Goal: Use online tool/utility: Use online tool/utility

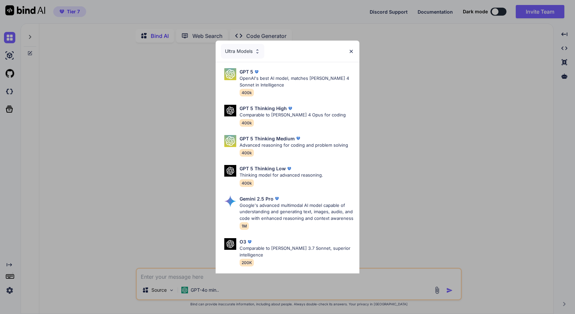
click at [98, 96] on div "Ultra Models GPT 5 OpenAI's best AI model, matches Claude 4 Sonnet in Intellige…" at bounding box center [287, 157] width 575 height 314
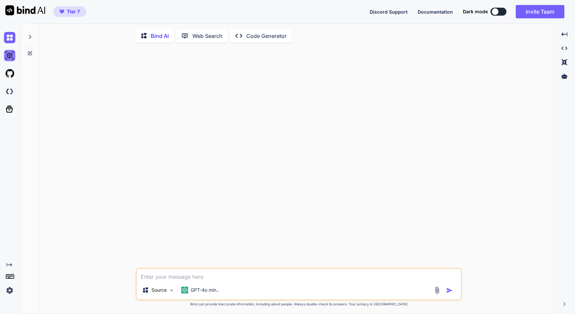
click at [8, 53] on img at bounding box center [9, 55] width 11 height 11
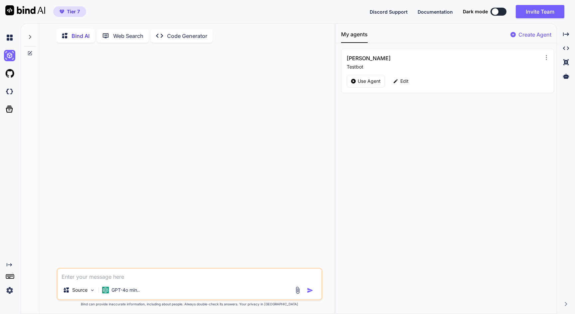
click at [165, 40] on div "Created with Pixso. Code Generator" at bounding box center [182, 35] width 62 height 13
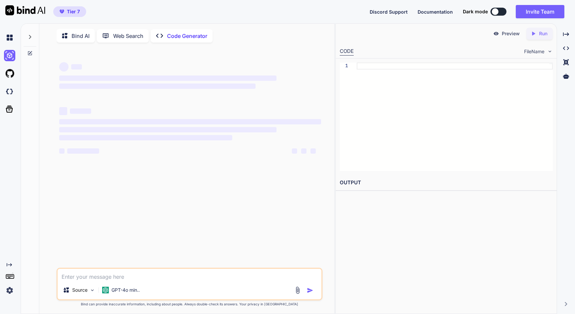
click at [82, 34] on p "Bind AI" at bounding box center [81, 36] width 18 height 8
type textarea "x"
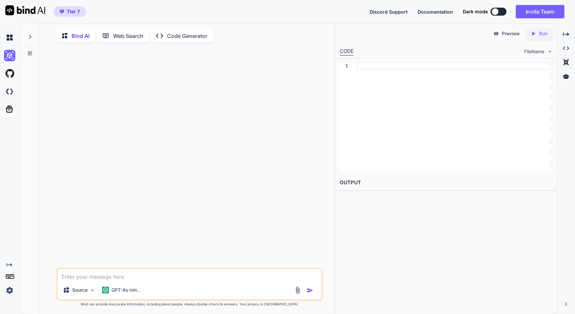
click at [263, 12] on div "Tier 7 Discord Support Documentation Dark mode Invite Team Created with Pixso." at bounding box center [287, 11] width 575 height 23
click at [5, 74] on img at bounding box center [9, 73] width 11 height 11
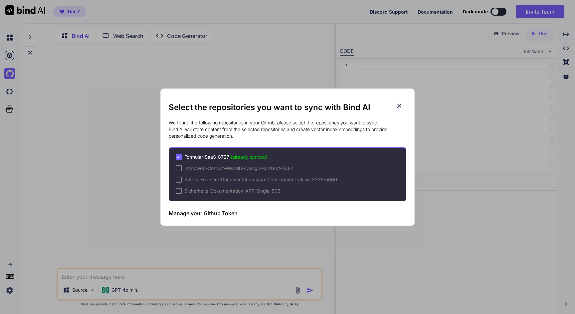
click at [399, 106] on icon at bounding box center [399, 106] width 4 height 4
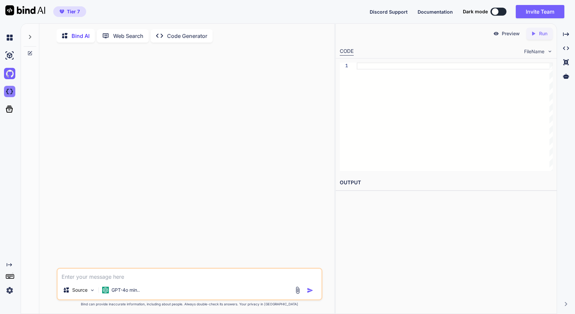
click at [10, 92] on img at bounding box center [9, 91] width 11 height 11
click at [9, 55] on img at bounding box center [9, 55] width 11 height 11
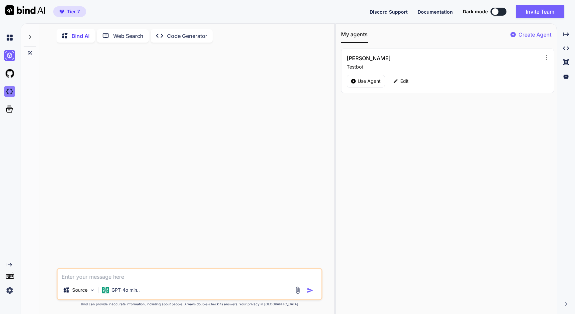
click at [8, 94] on img at bounding box center [9, 91] width 11 height 11
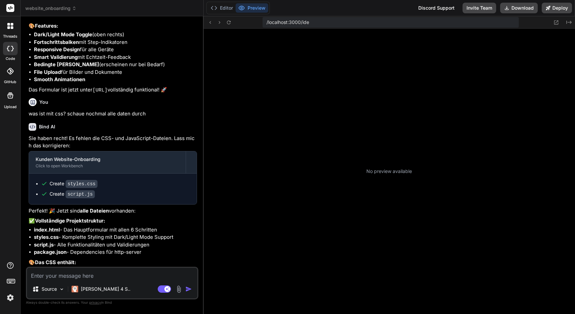
scroll to position [76, 0]
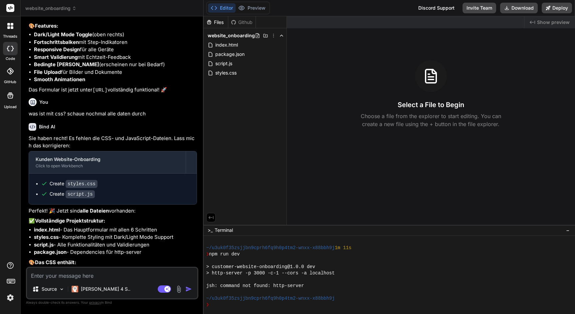
click at [53, 6] on span "website_onboarding" at bounding box center [50, 8] width 51 height 7
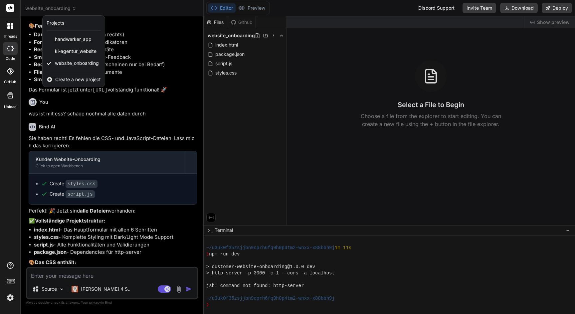
click at [322, 104] on div at bounding box center [287, 157] width 575 height 314
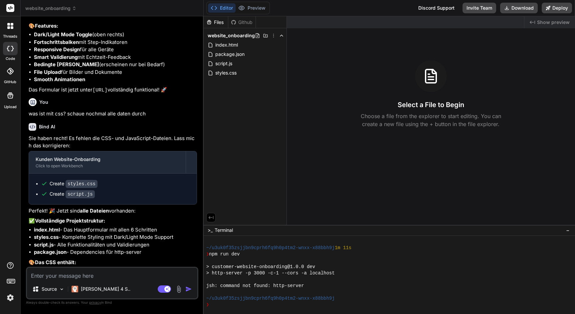
click at [68, 12] on header "website_onboarding Created with Pixso." at bounding box center [112, 8] width 183 height 16
click at [58, 7] on span "website_onboarding" at bounding box center [50, 8] width 51 height 7
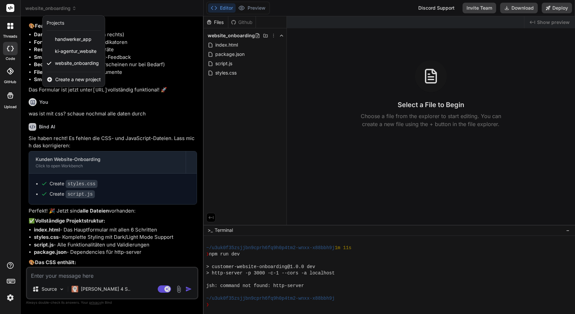
click at [315, 62] on div at bounding box center [287, 157] width 575 height 314
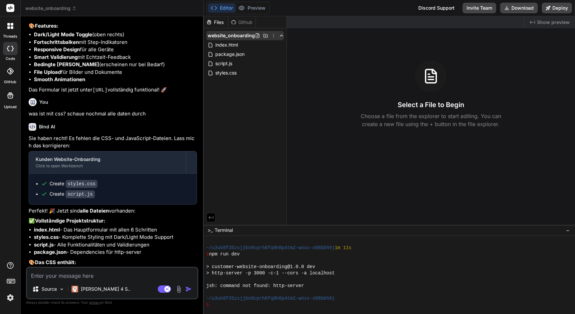
click at [272, 36] on icon at bounding box center [273, 35] width 5 height 5
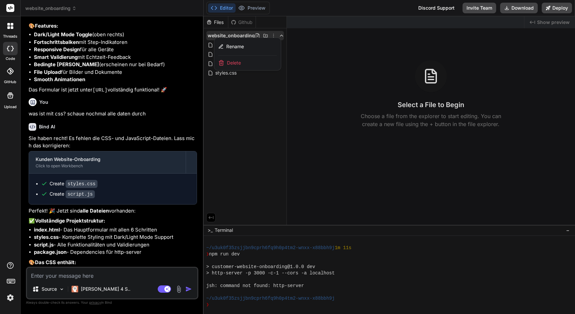
click at [242, 62] on div "Delete" at bounding box center [247, 63] width 67 height 15
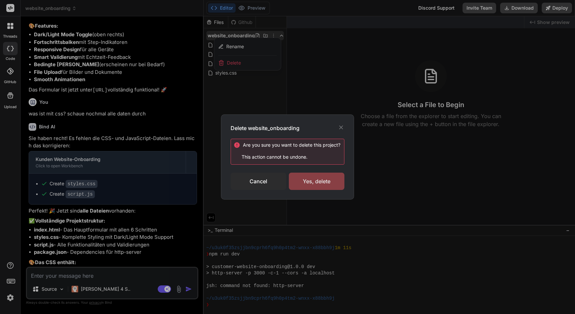
click at [312, 183] on div "Yes, delete" at bounding box center [317, 181] width 56 height 17
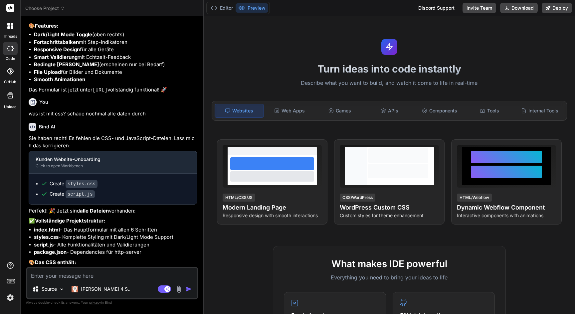
click at [57, 6] on span "Choose Project" at bounding box center [45, 8] width 40 height 7
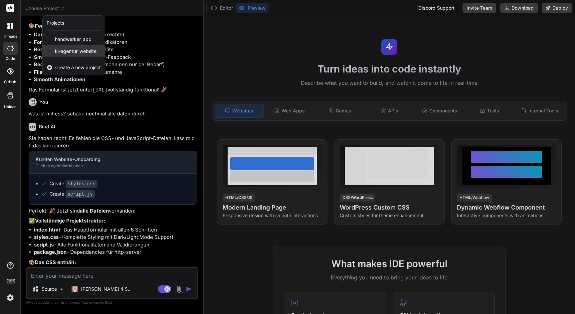
click at [66, 49] on span "ki-agentur_website" at bounding box center [76, 51] width 42 height 7
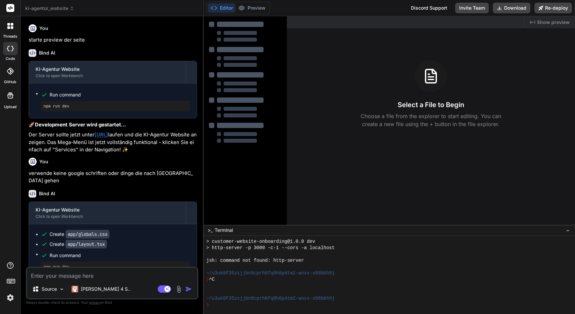
type textarea "x"
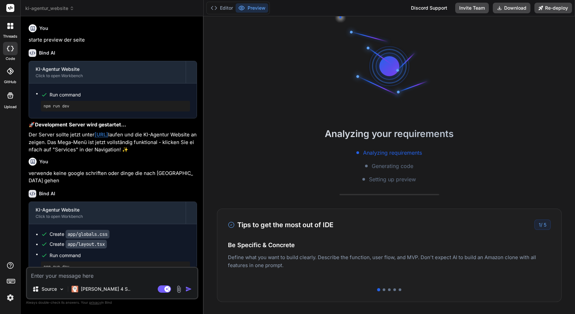
scroll to position [0, 0]
click at [108, 135] on link "http://localhost:3000" at bounding box center [102, 134] width 14 height 6
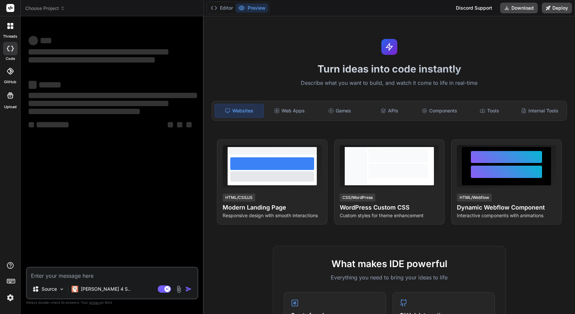
click at [51, 8] on span "Choose Project" at bounding box center [45, 8] width 40 height 7
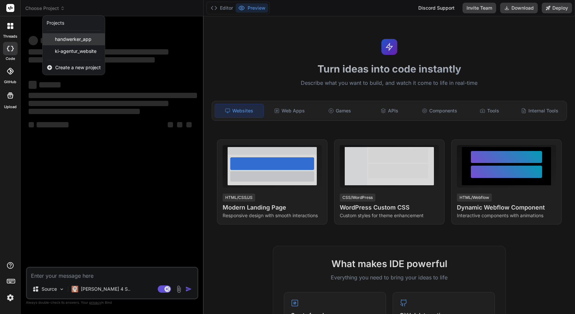
click at [87, 41] on span "handwerker_app" at bounding box center [73, 39] width 37 height 7
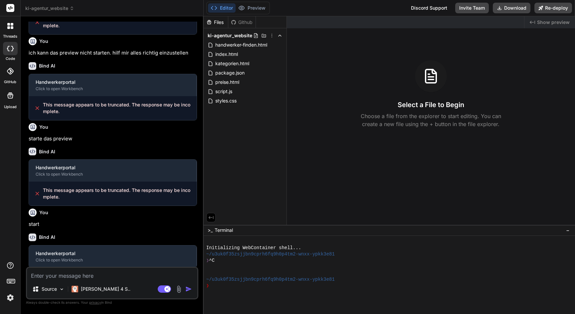
scroll to position [101, 0]
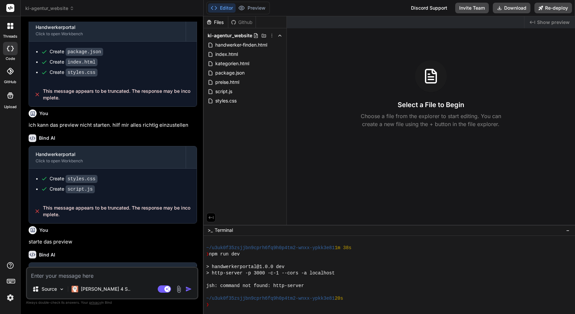
click at [56, 7] on span "ki-agentur_website" at bounding box center [49, 8] width 49 height 7
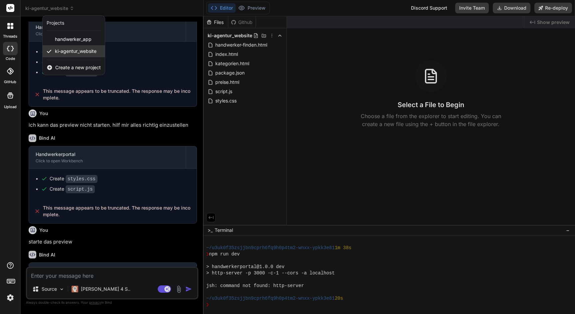
click at [68, 50] on span "ki-agentur_website" at bounding box center [76, 51] width 42 height 7
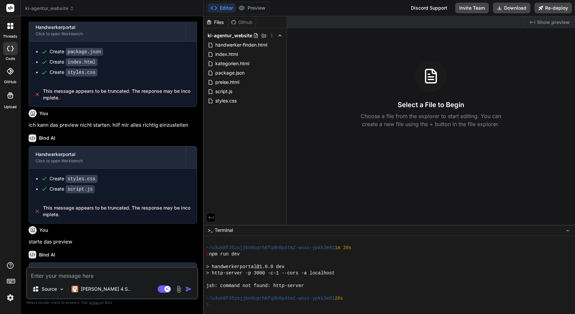
scroll to position [0, 0]
click at [95, 279] on textarea at bounding box center [112, 274] width 170 height 12
type textarea "x"
type textarea "e"
type textarea "x"
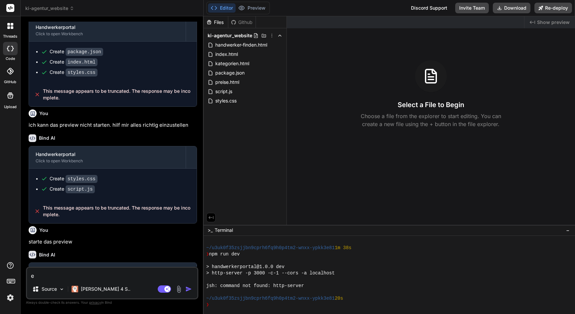
type textarea "er"
type textarea "x"
type textarea "ers"
type textarea "x"
type textarea "erst"
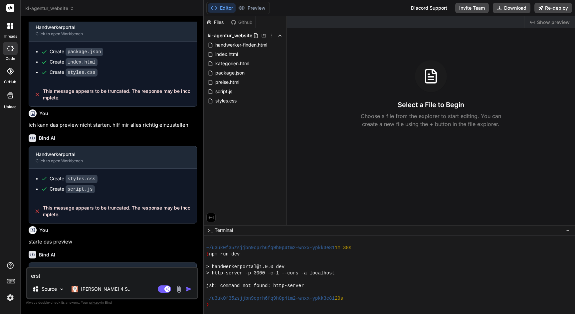
type textarea "x"
type textarea "erste"
type textarea "x"
type textarea "erstel"
type textarea "x"
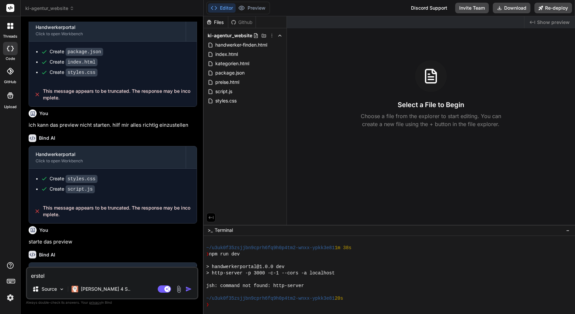
type textarea "erstell"
type textarea "x"
type textarea "erstelle"
type textarea "x"
type textarea "erstelle"
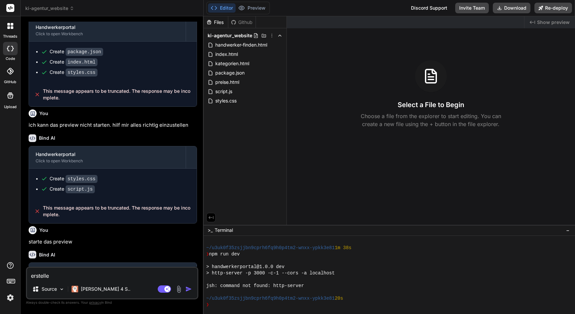
type textarea "x"
type textarea "erstelle p"
type textarea "x"
type textarea "erstelle pr"
type textarea "x"
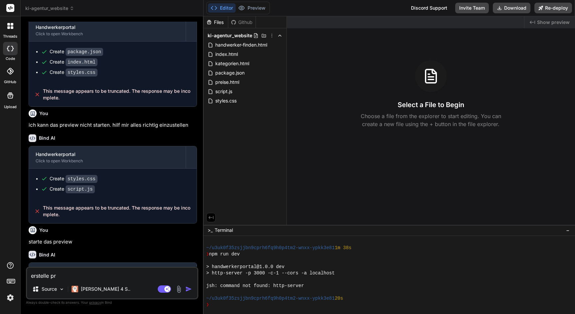
type textarea "erstelle pre"
type textarea "x"
type textarea "erstelle prev"
type textarea "x"
type textarea "erstelle previ"
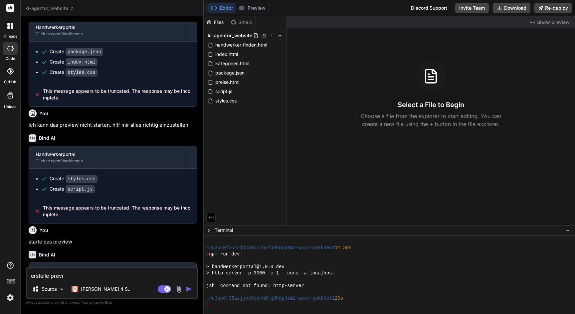
type textarea "x"
type textarea "erstelle previe"
type textarea "x"
type textarea "erstelle preview"
type textarea "x"
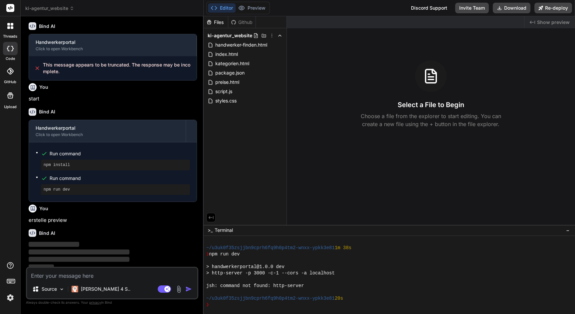
drag, startPoint x: 52, startPoint y: 241, endPoint x: 100, endPoint y: 252, distance: 49.2
click at [100, 252] on p "‌ ‌ ‌ ‌" at bounding box center [113, 256] width 168 height 30
click at [100, 243] on p "‌" at bounding box center [113, 245] width 168 height 8
